Goal: Find specific page/section: Find specific page/section

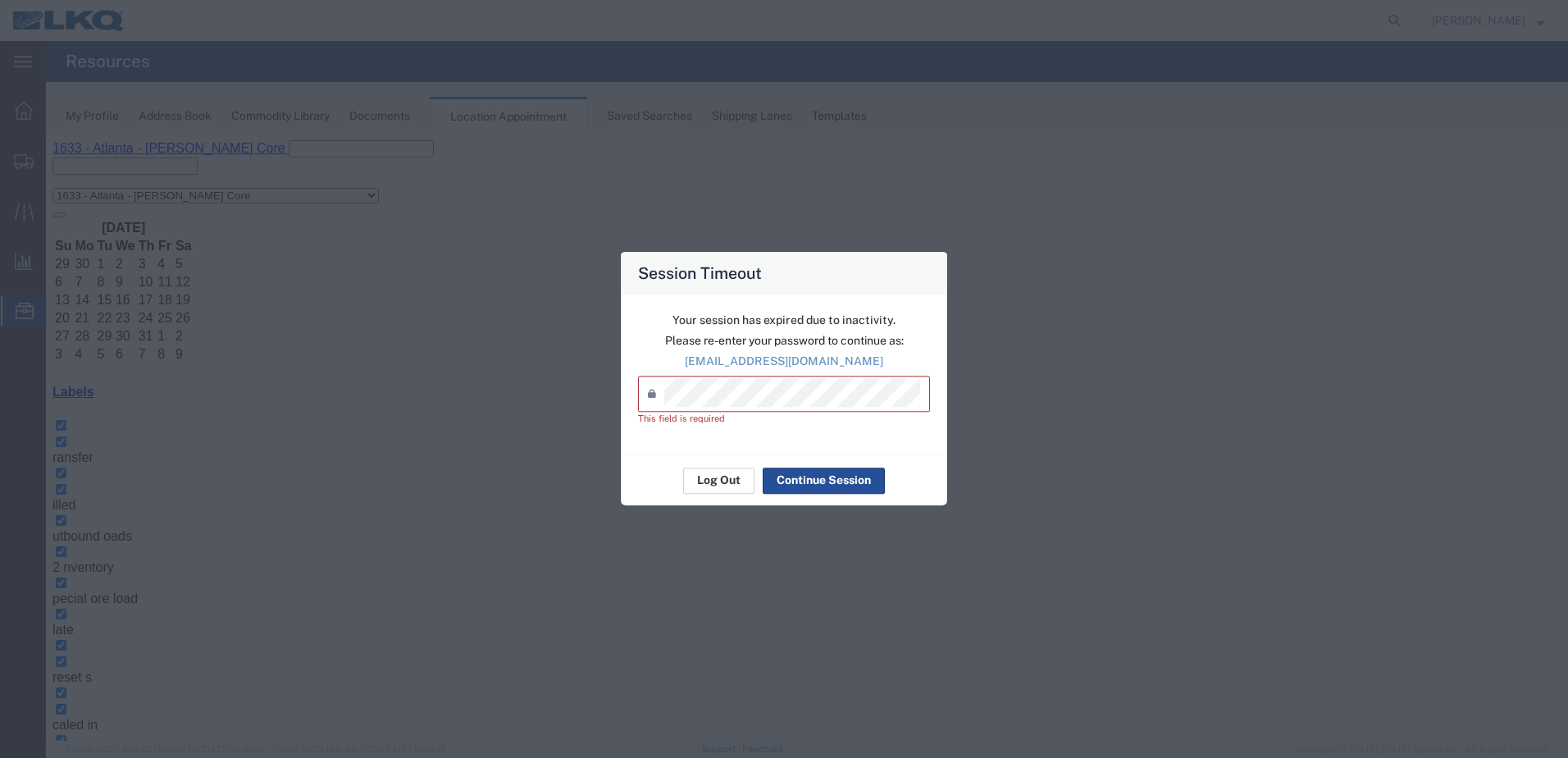
click at [722, 475] on button "Log Out" at bounding box center [718, 481] width 71 height 27
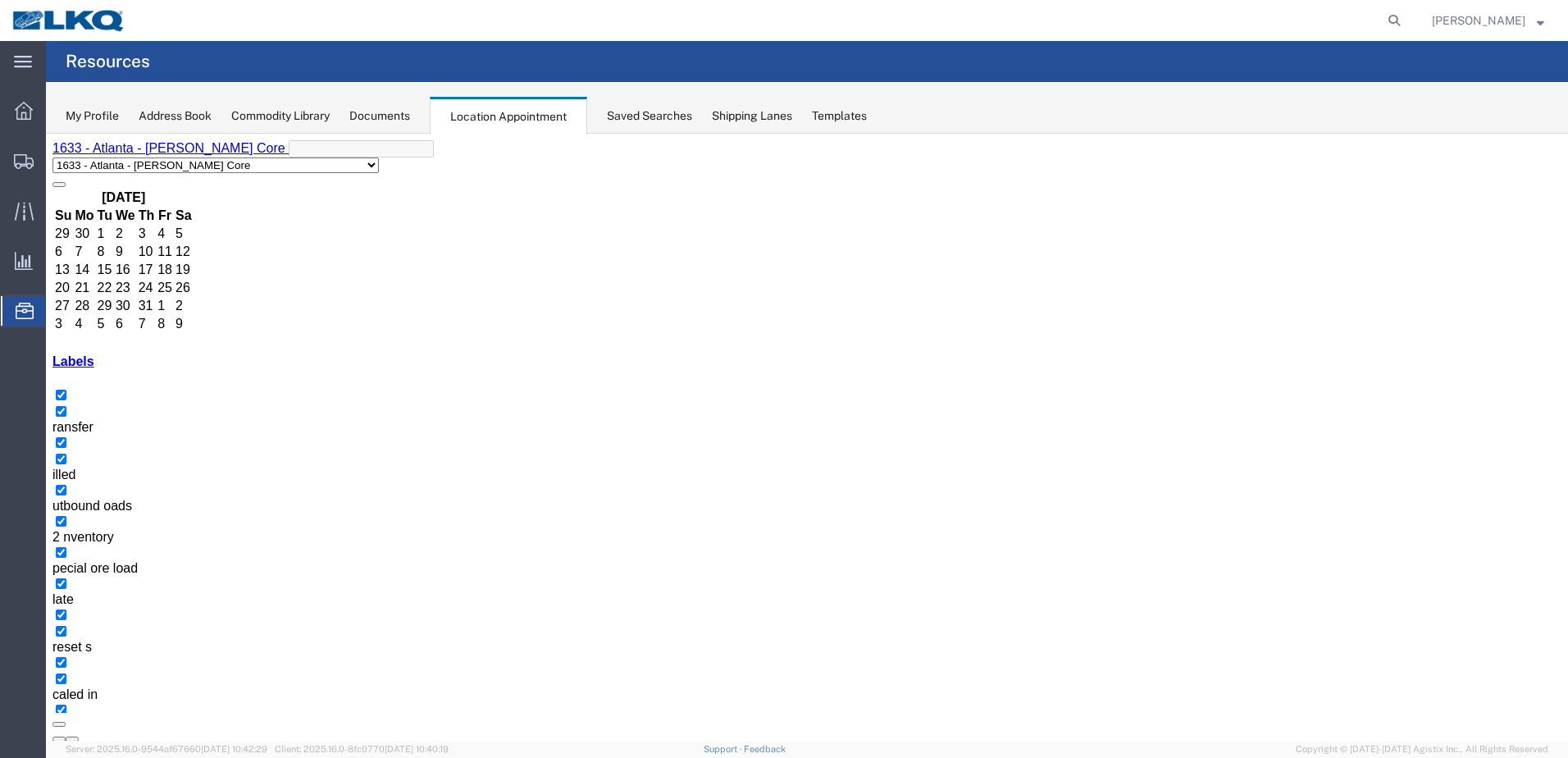
select select "28712"
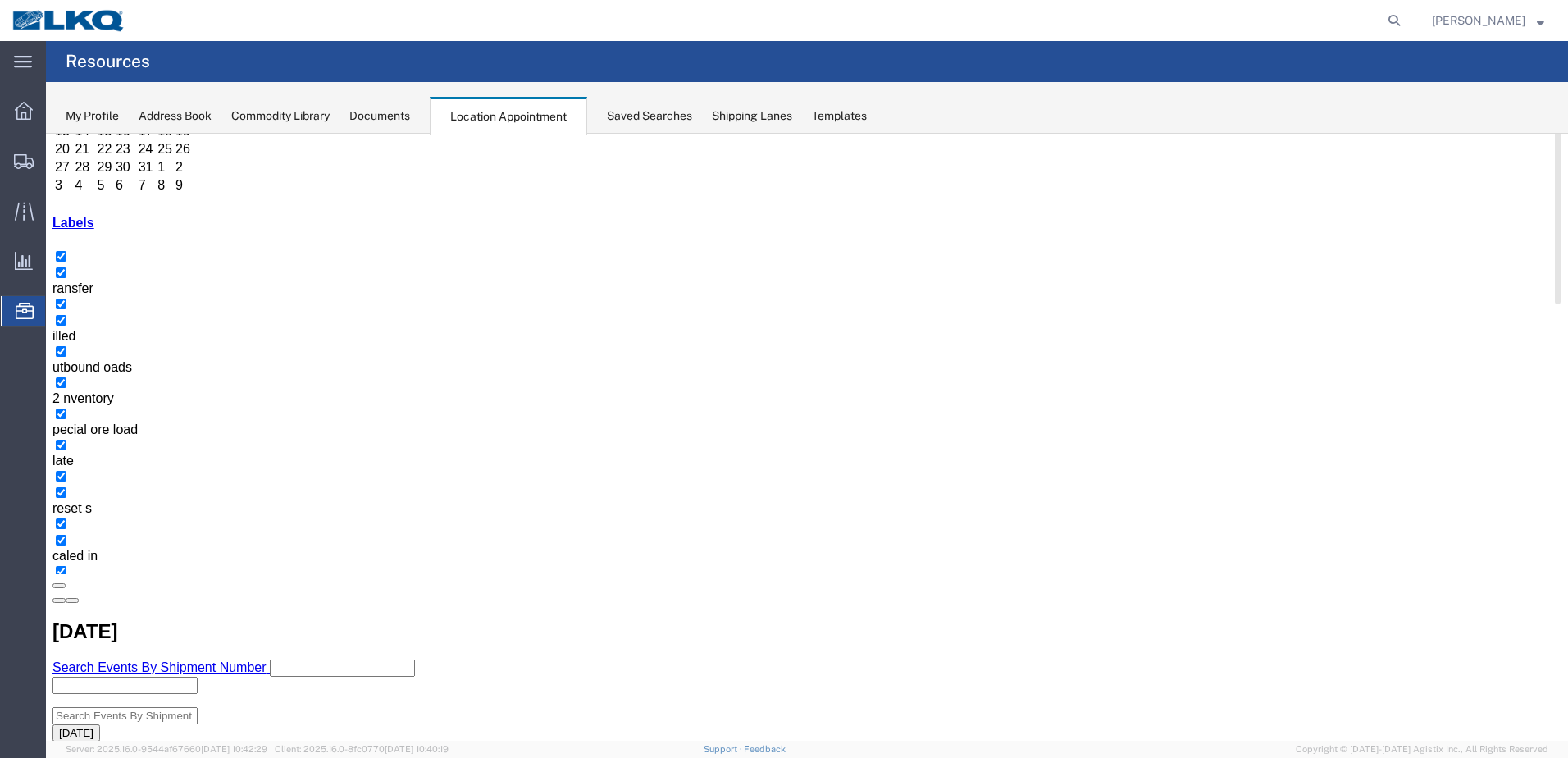
scroll to position [168, 0]
